Goal: Check status: Check status

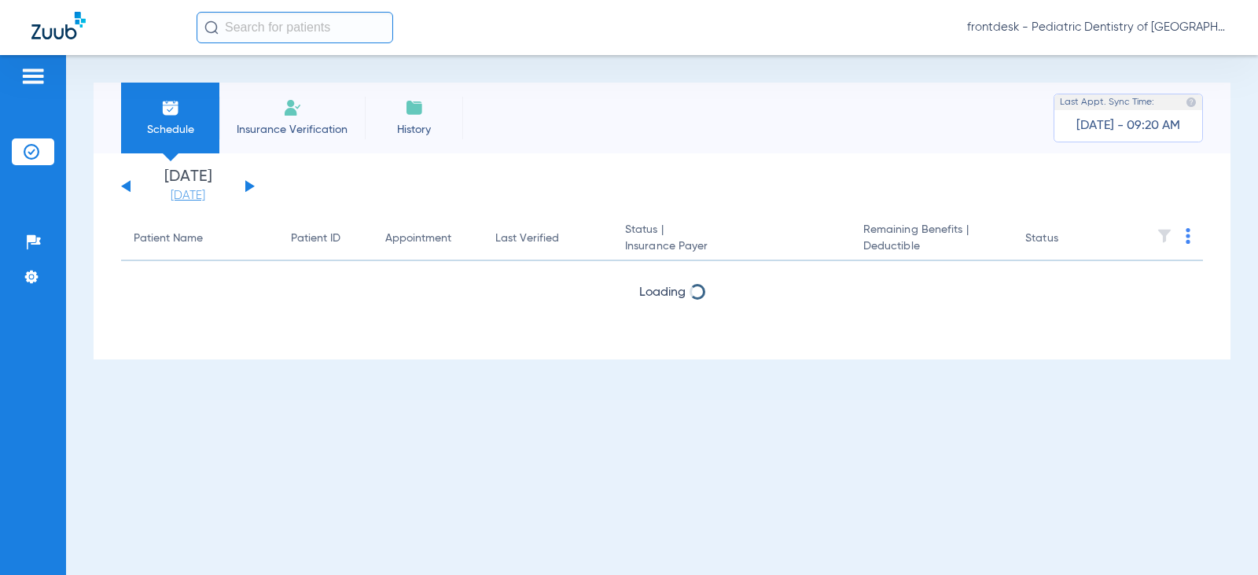
click at [182, 199] on link "[DATE]" at bounding box center [188, 196] width 94 height 16
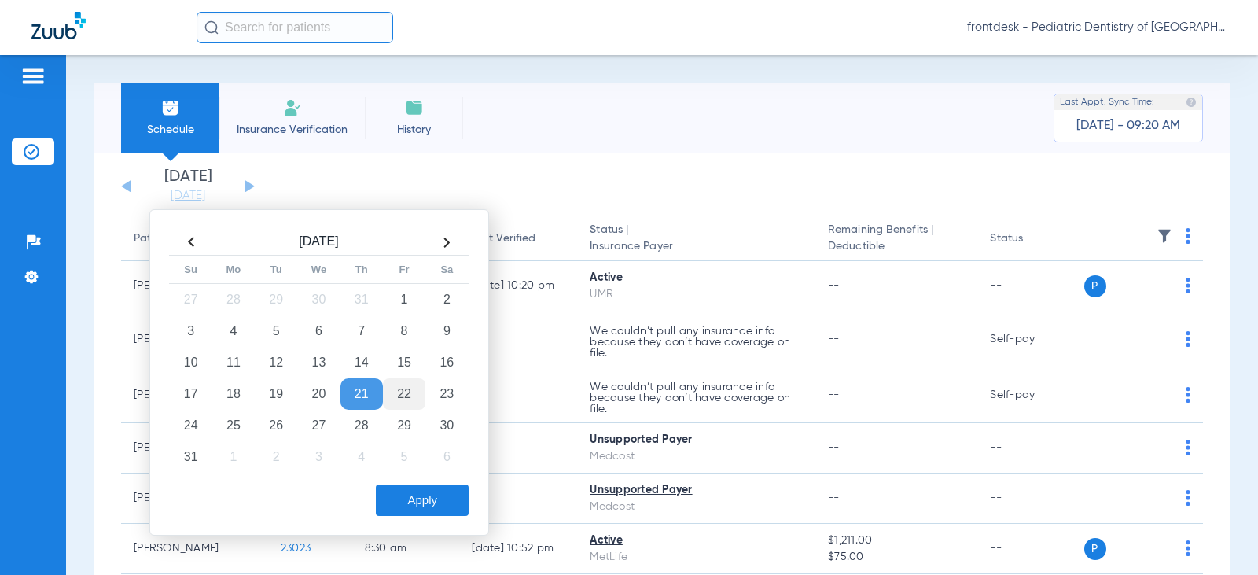
click at [398, 391] on td "22" at bounding box center [404, 393] width 42 height 31
click at [431, 486] on button "Apply" at bounding box center [422, 499] width 93 height 31
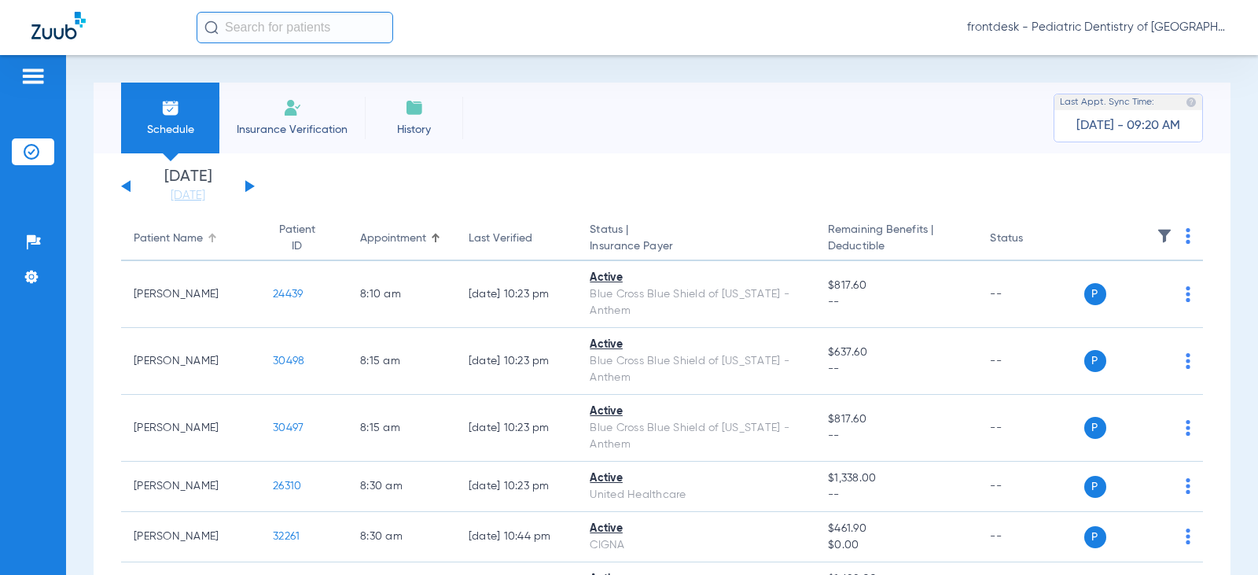
click at [172, 245] on div "Patient Name" at bounding box center [168, 238] width 69 height 17
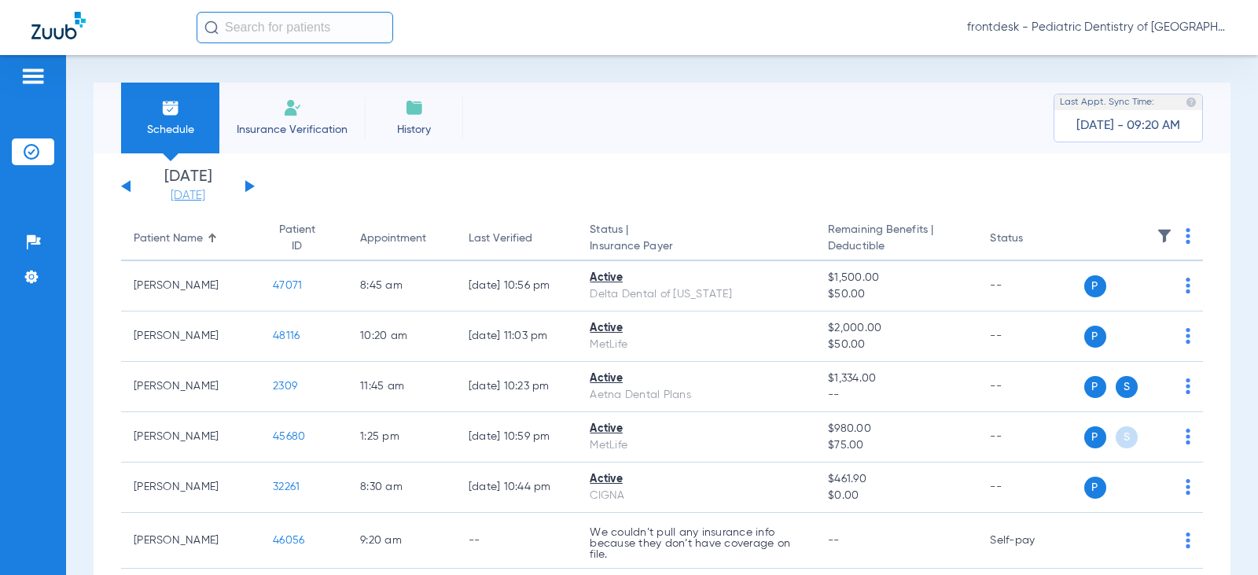
click at [197, 199] on link "[DATE]" at bounding box center [188, 196] width 94 height 16
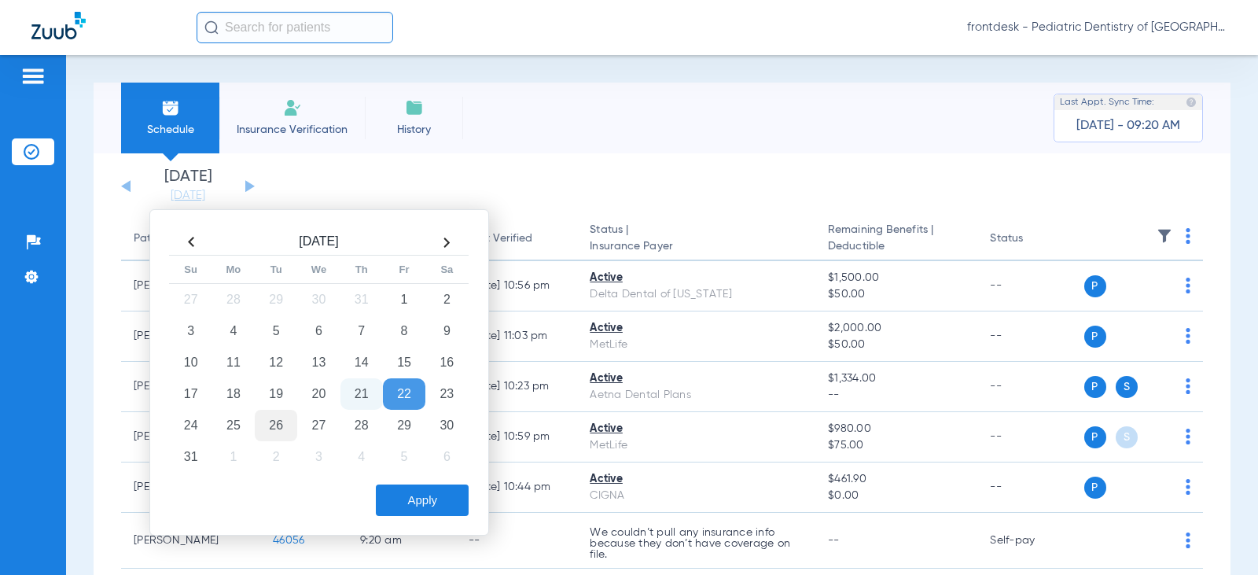
click at [277, 421] on td "26" at bounding box center [276, 425] width 42 height 31
click at [436, 507] on button "Apply" at bounding box center [422, 499] width 93 height 31
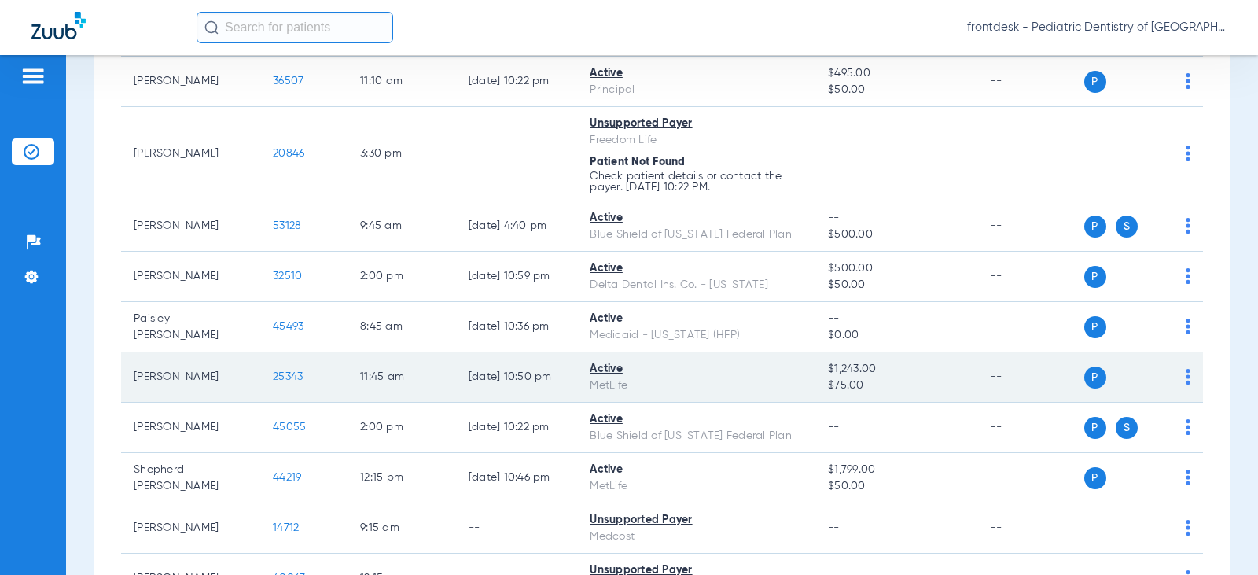
scroll to position [2280, 0]
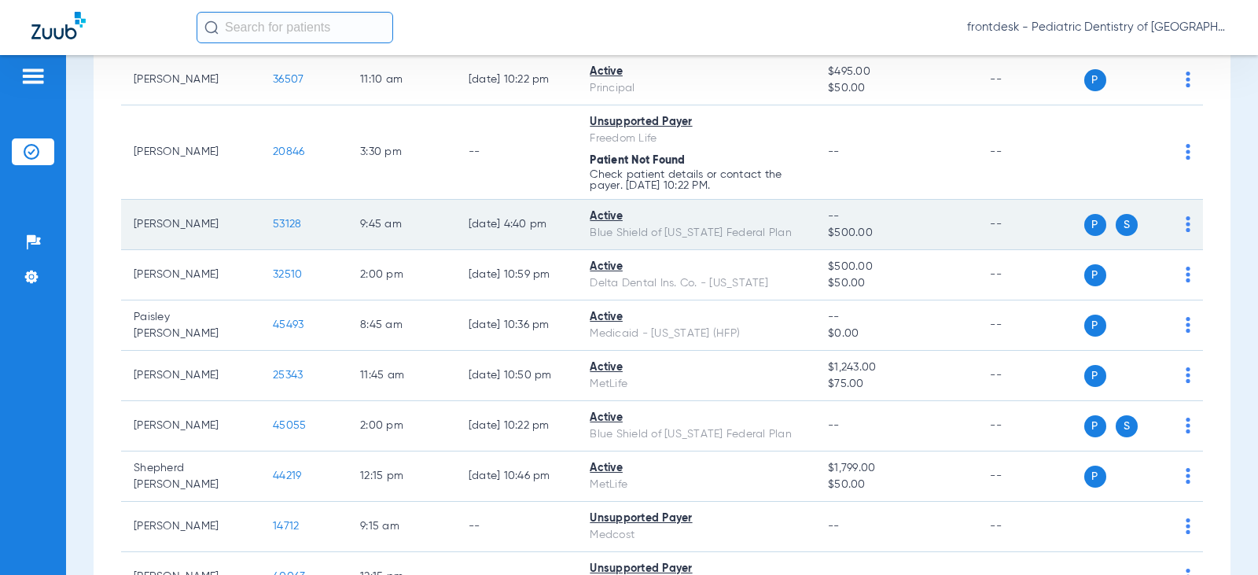
click at [1179, 221] on td "P S" at bounding box center [1143, 225] width 119 height 50
click at [276, 221] on span "53128" at bounding box center [287, 224] width 28 height 11
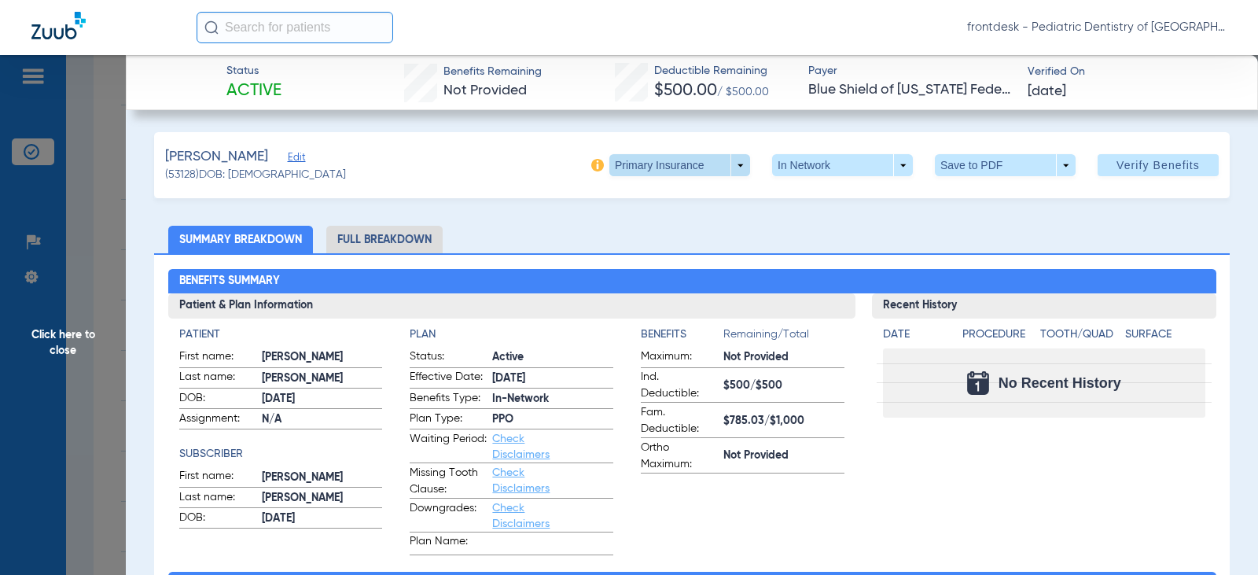
click at [684, 172] on span at bounding box center [680, 165] width 38 height 38
click at [671, 227] on span "Secondary Insurance" at bounding box center [663, 227] width 104 height 11
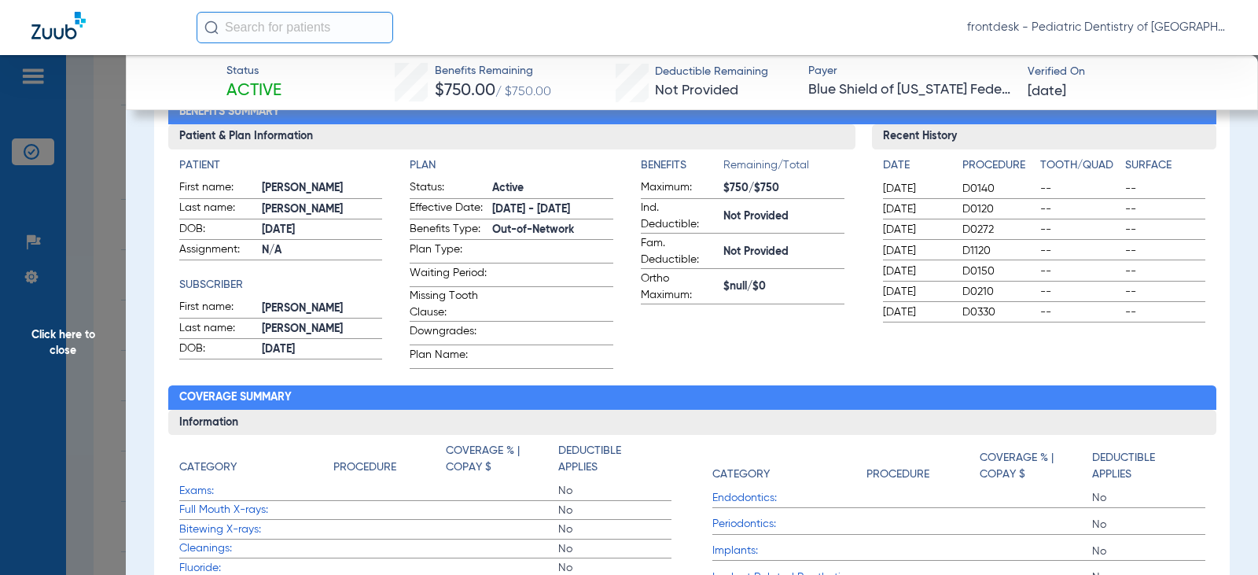
scroll to position [79, 0]
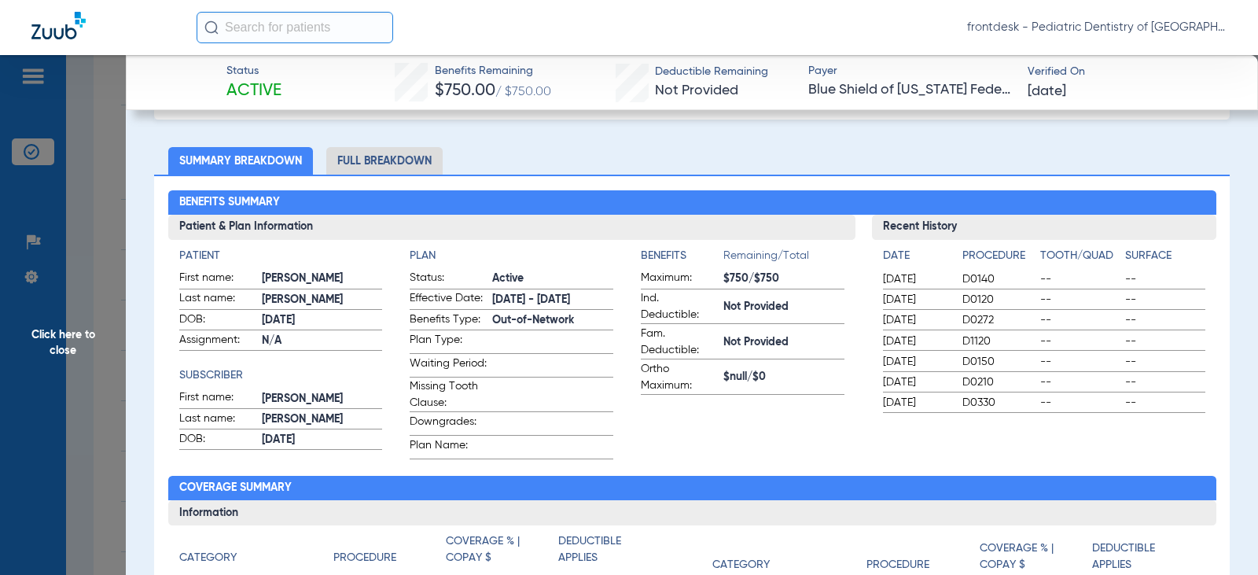
click at [344, 170] on li "Full Breakdown" at bounding box center [384, 161] width 116 height 28
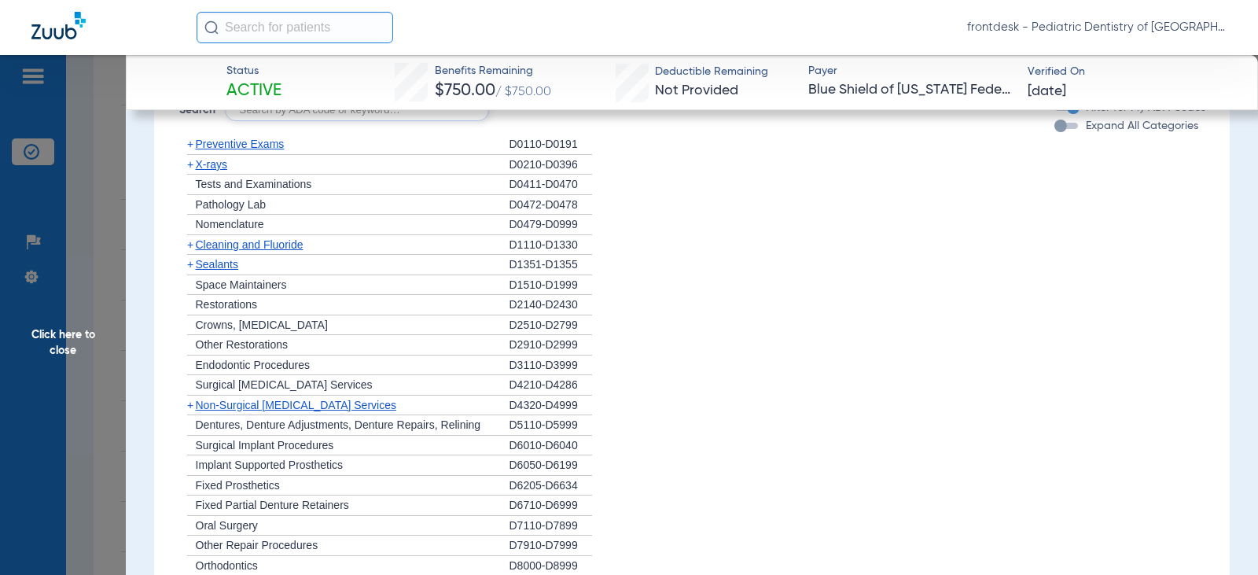
scroll to position [1179, 0]
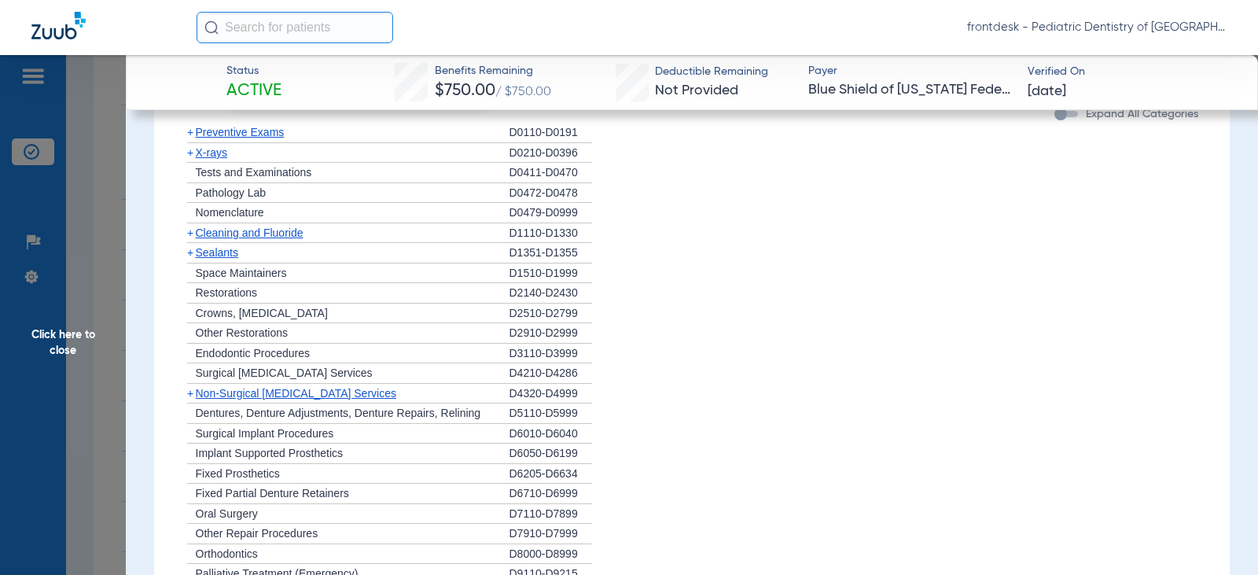
click at [197, 138] on span "Preventive Exams" at bounding box center [240, 132] width 89 height 13
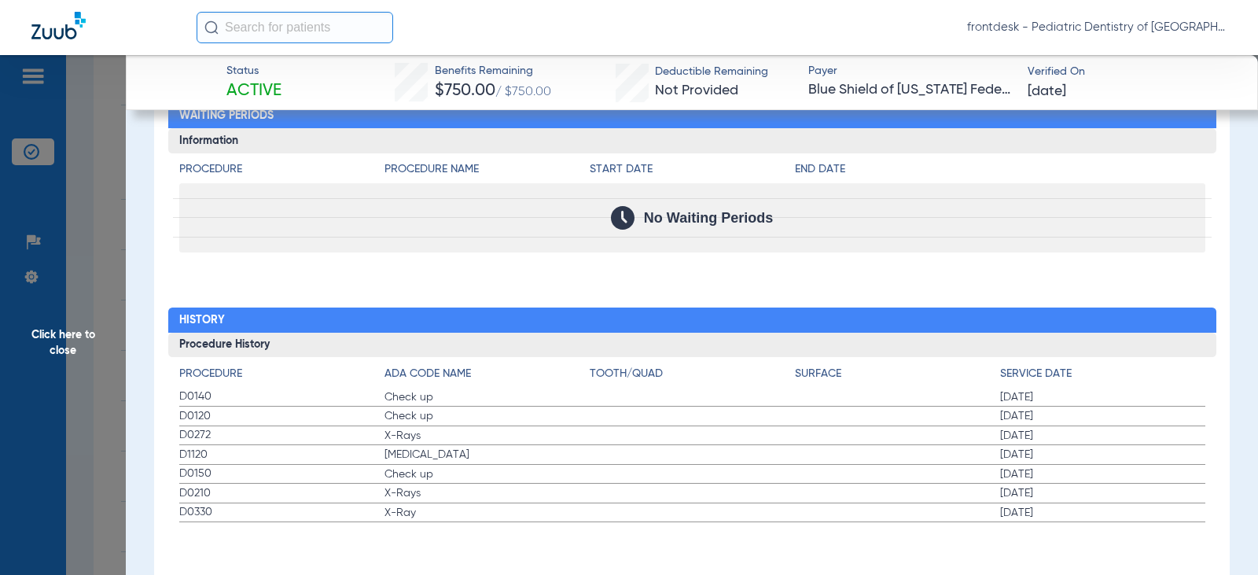
scroll to position [1830, 0]
click at [99, 211] on span "Click here to close" at bounding box center [63, 342] width 126 height 575
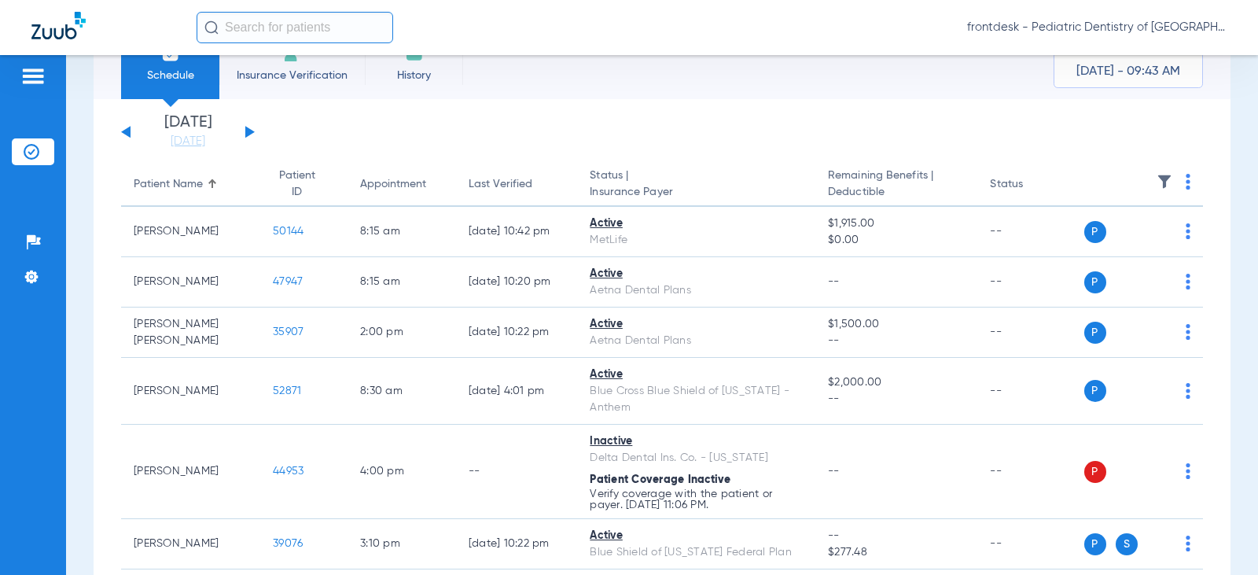
scroll to position [0, 0]
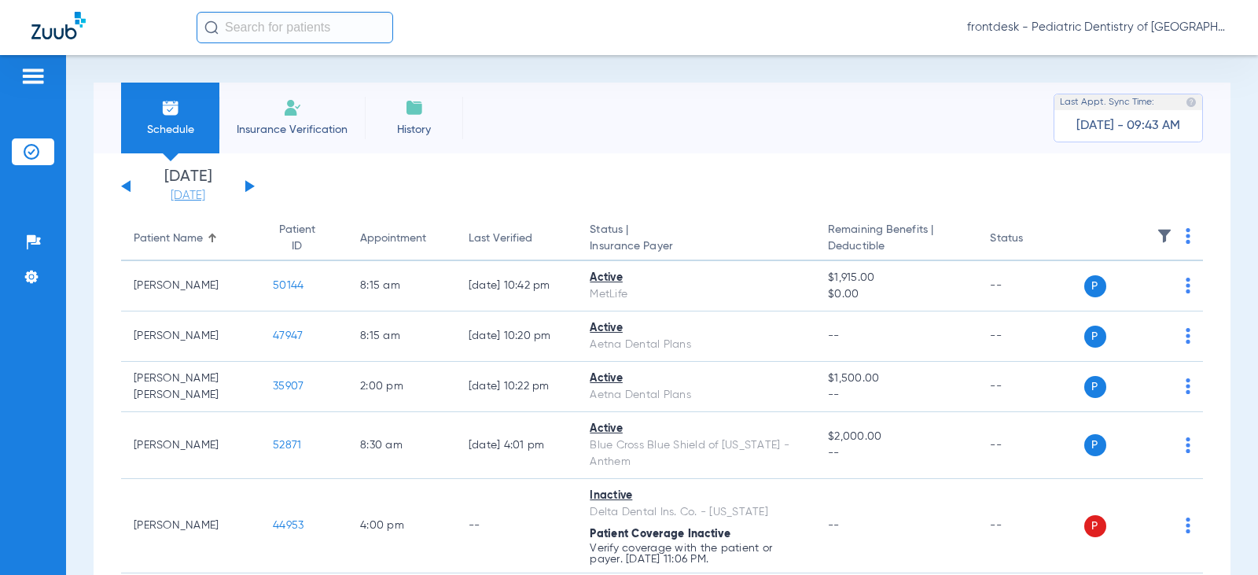
click at [194, 194] on link "[DATE]" at bounding box center [188, 196] width 94 height 16
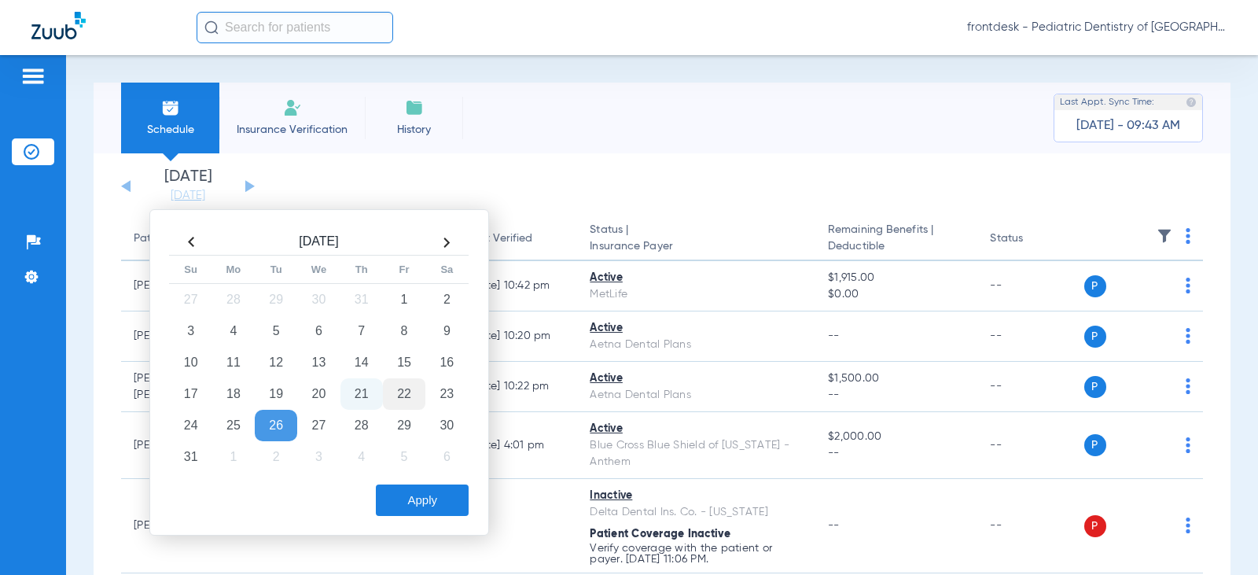
click at [407, 391] on td "22" at bounding box center [404, 393] width 42 height 31
click at [422, 504] on button "Apply" at bounding box center [422, 499] width 93 height 31
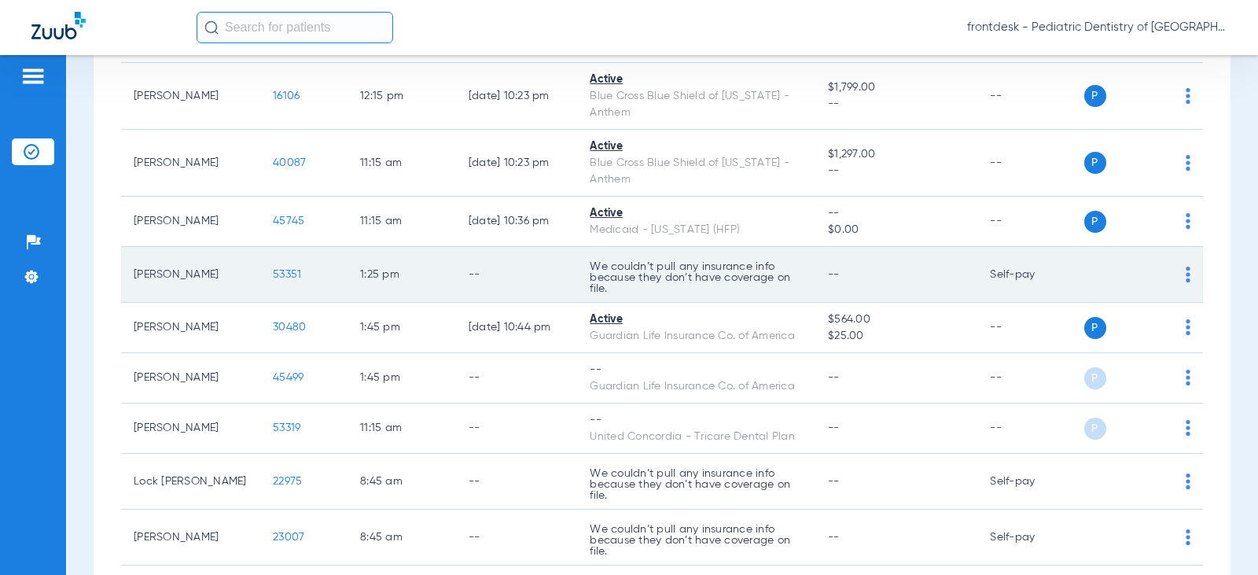
scroll to position [1965, 0]
